Goal: Task Accomplishment & Management: Complete application form

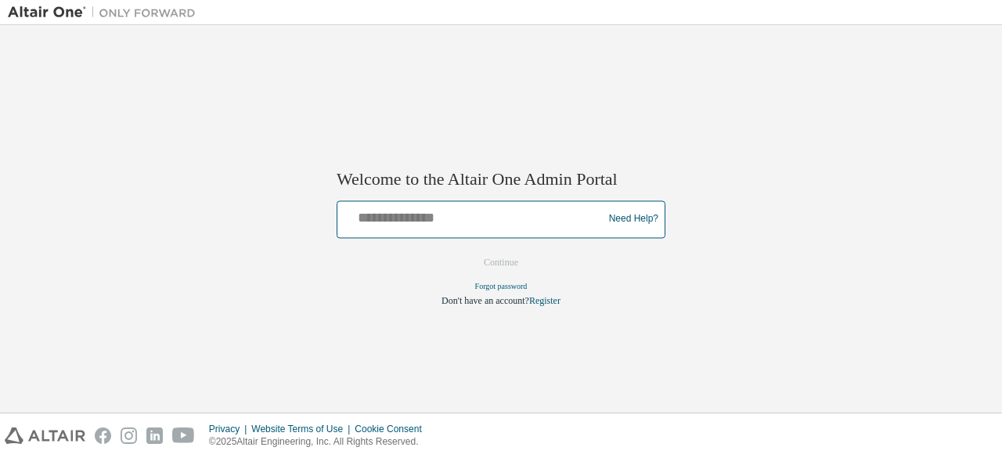
click at [412, 218] on input "text" at bounding box center [473, 215] width 258 height 23
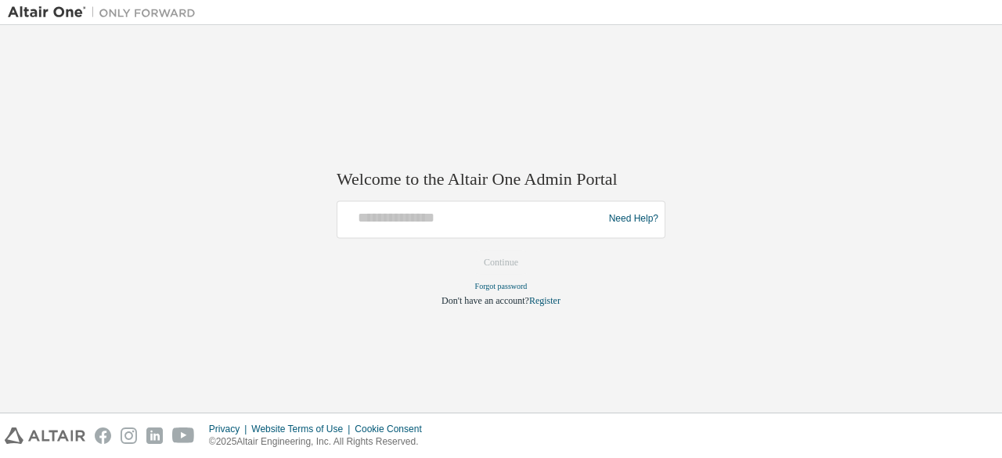
click at [664, 120] on div "Welcome to the Altair One Admin Portal Need Help? Please make sure that you pro…" at bounding box center [501, 219] width 986 height 372
click at [471, 229] on div at bounding box center [473, 219] width 258 height 30
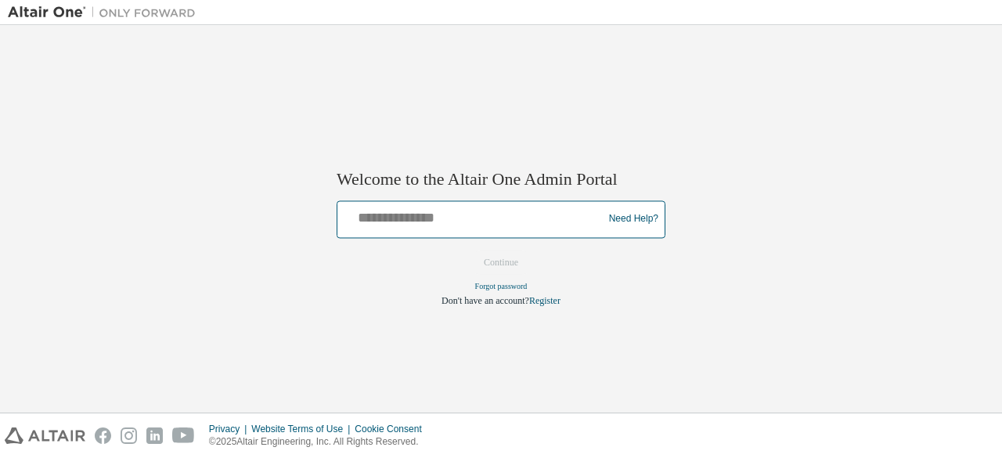
click at [440, 226] on input "text" at bounding box center [473, 215] width 258 height 23
type input "**********"
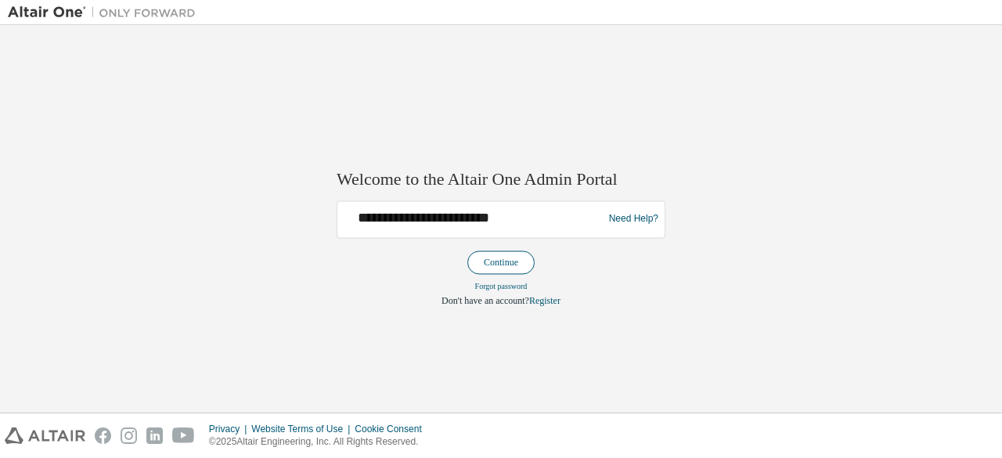
click at [502, 259] on button "Continue" at bounding box center [500, 261] width 67 height 23
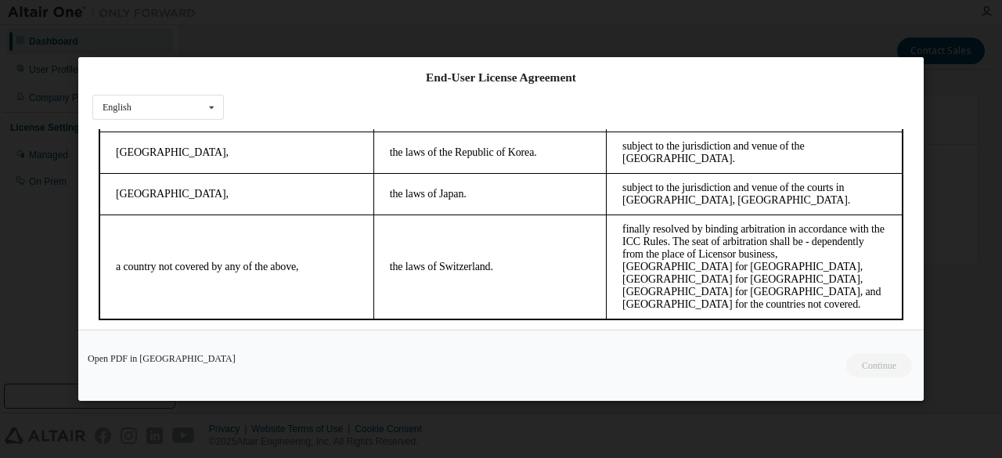
scroll to position [68, 0]
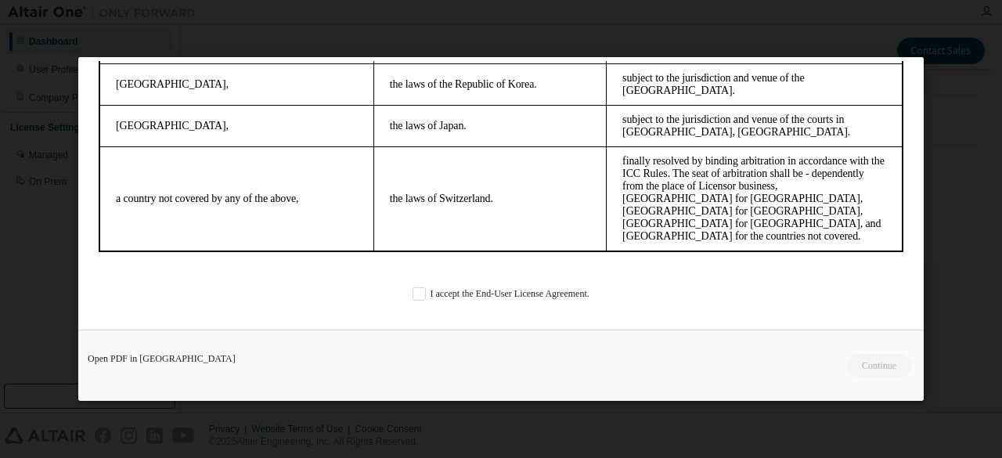
click at [457, 285] on div "End-User License Agreement English English Chinese French German Japanese Korea…" at bounding box center [500, 193] width 845 height 272
click at [420, 292] on label "I accept the End-User License Agreement." at bounding box center [500, 293] width 177 height 13
click at [862, 363] on button "Continue" at bounding box center [878, 365] width 67 height 23
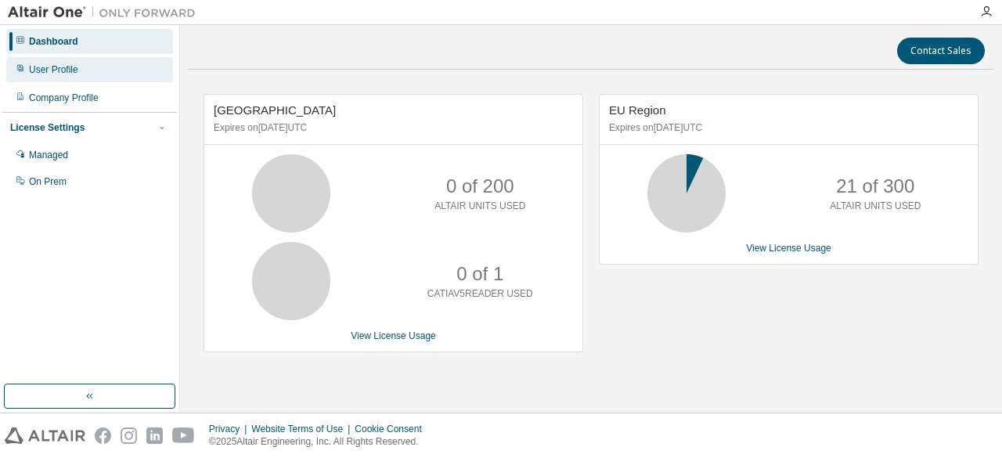
click at [72, 59] on div "User Profile" at bounding box center [89, 69] width 167 height 25
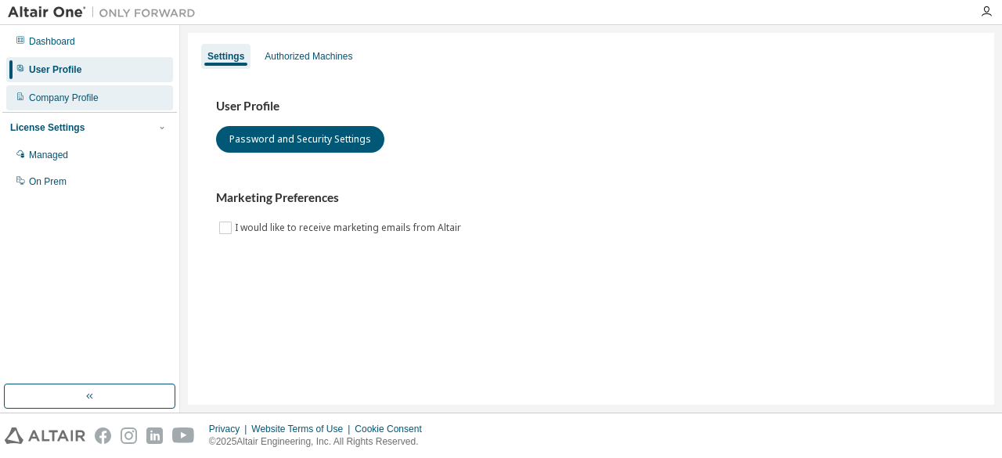
click at [63, 94] on div "Company Profile" at bounding box center [64, 98] width 70 height 13
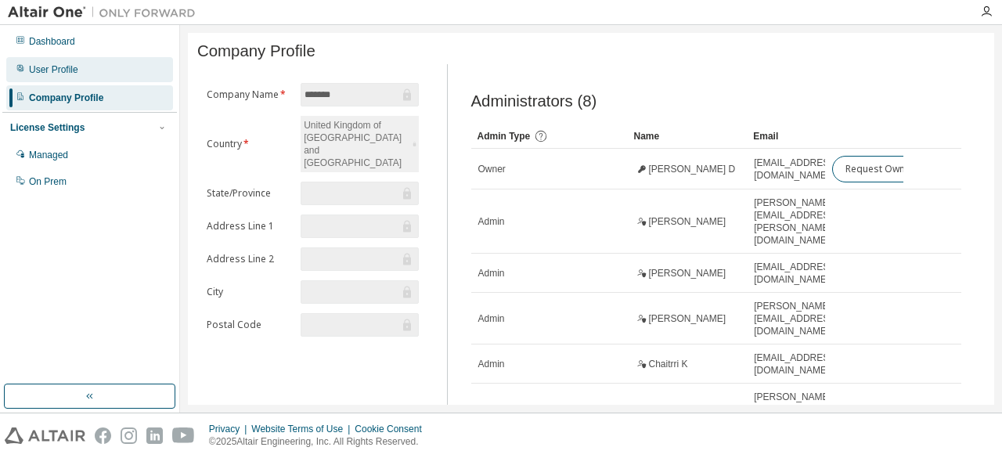
click at [85, 66] on div "User Profile" at bounding box center [89, 69] width 167 height 25
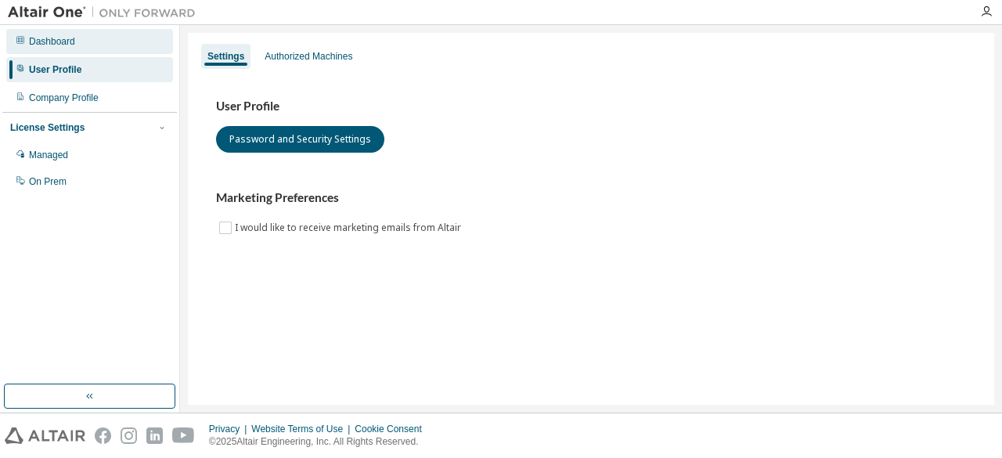
click at [60, 45] on div "Dashboard" at bounding box center [52, 41] width 46 height 13
